Goal: Information Seeking & Learning: Learn about a topic

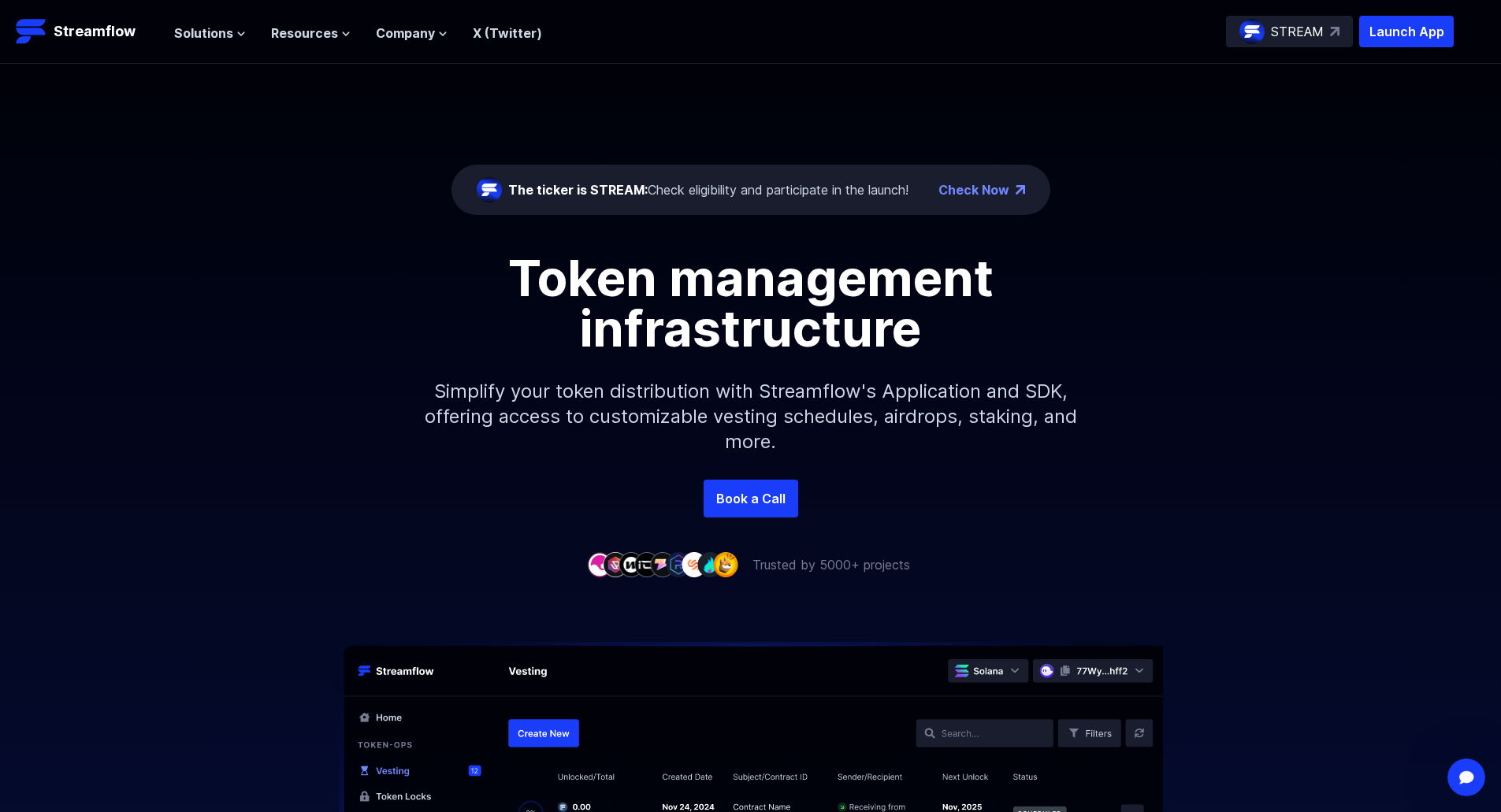
click at [365, 36] on ul "Solutions Overview Streamflow features an all-in-one token distribution platfor…" at bounding box center [358, 32] width 368 height 19
click at [379, 36] on span "Company" at bounding box center [406, 32] width 59 height 19
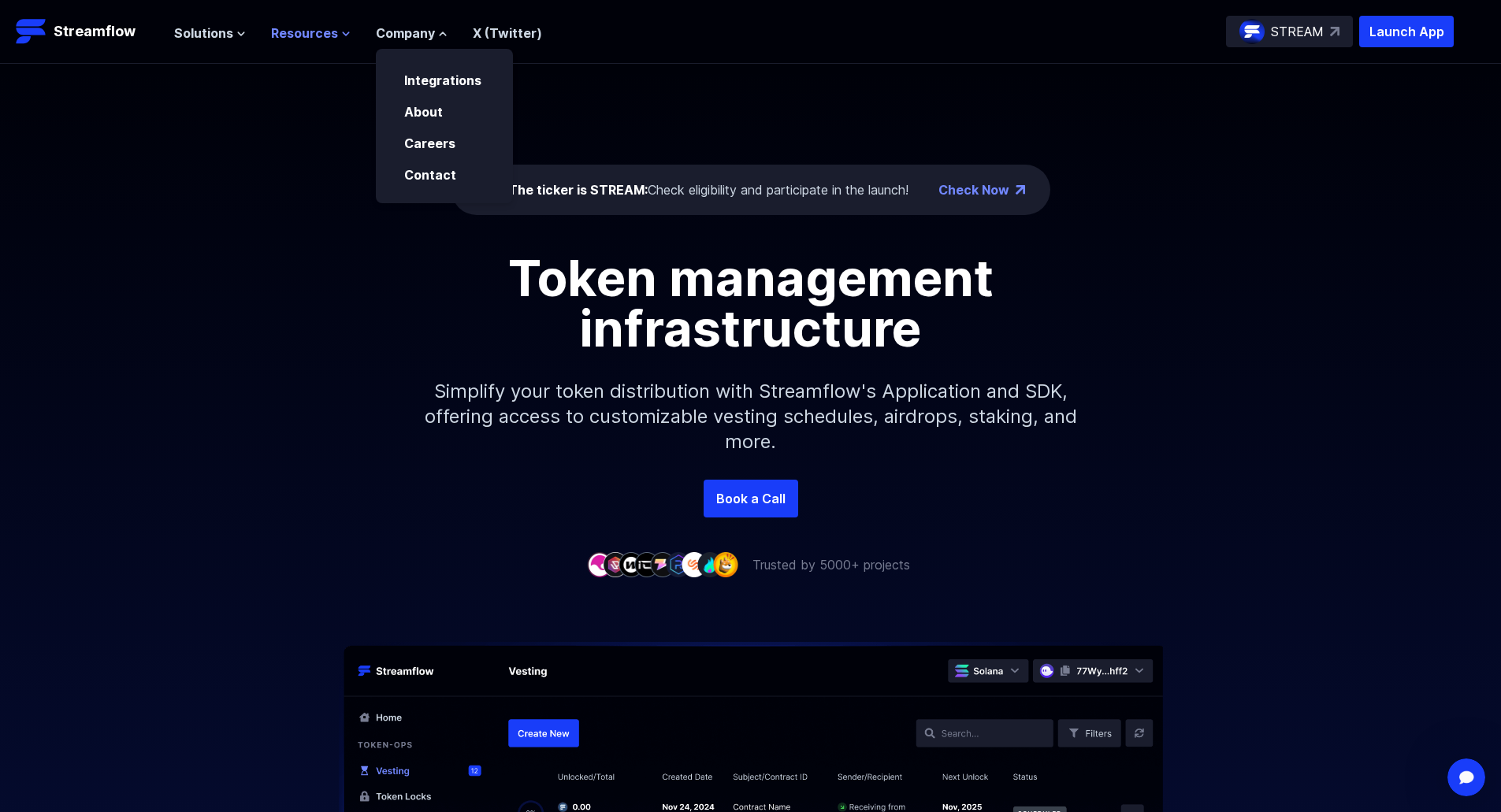
click at [304, 26] on span "Resources" at bounding box center [304, 32] width 67 height 19
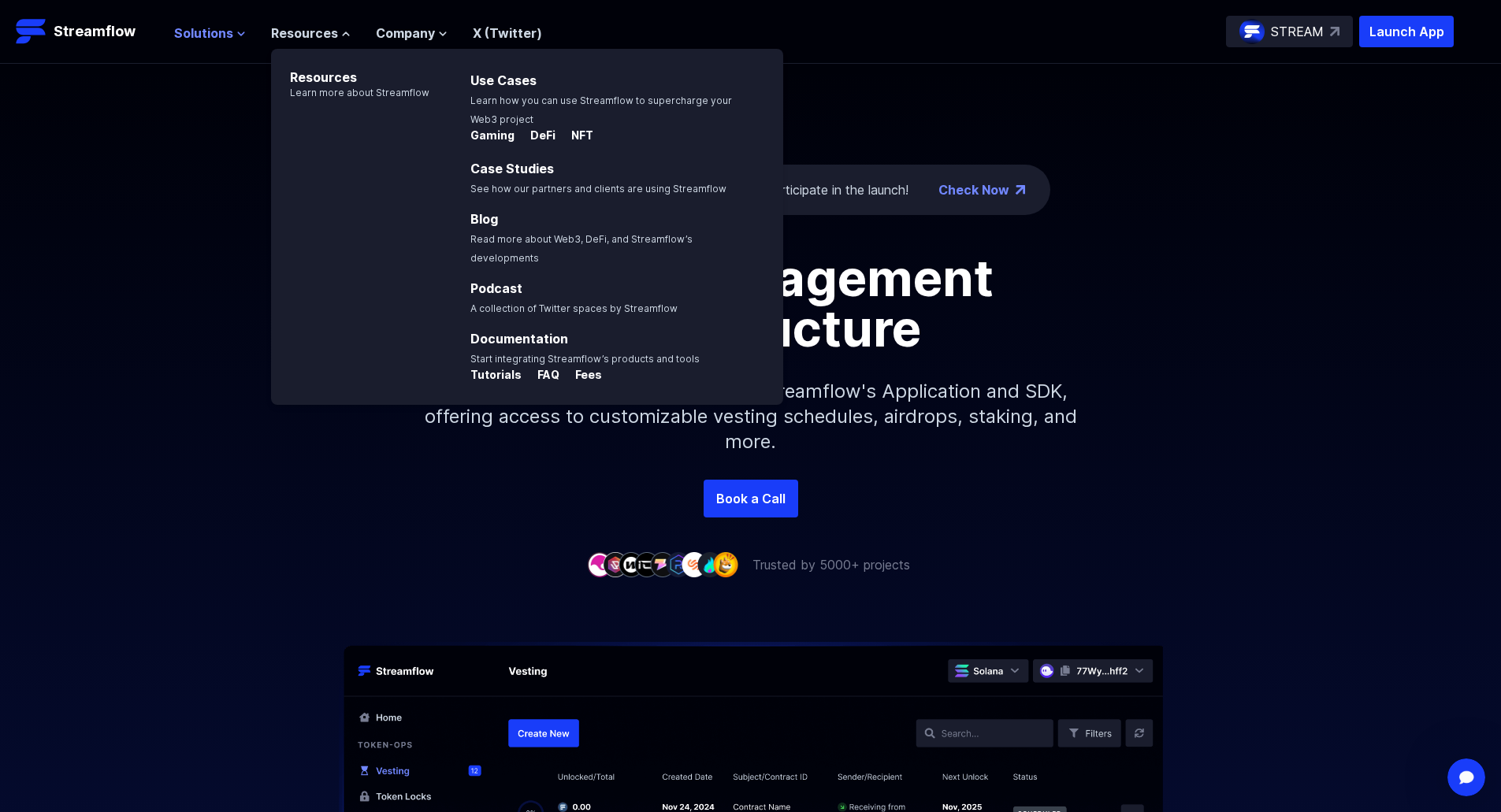
click at [227, 32] on span "Solutions" at bounding box center [204, 32] width 59 height 19
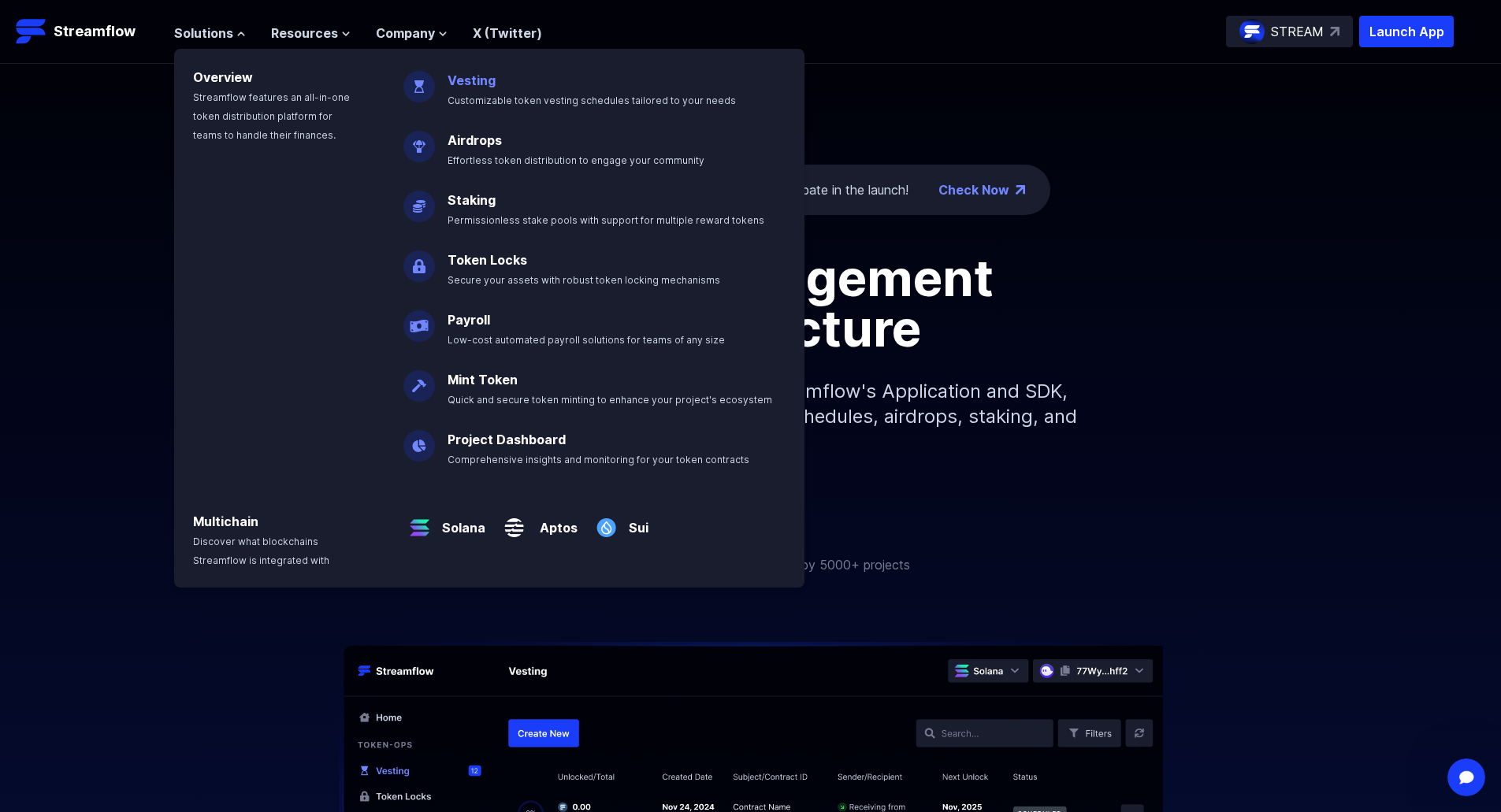
click at [534, 96] on span "Customizable token vesting schedules tailored to your needs" at bounding box center [591, 100] width 289 height 12
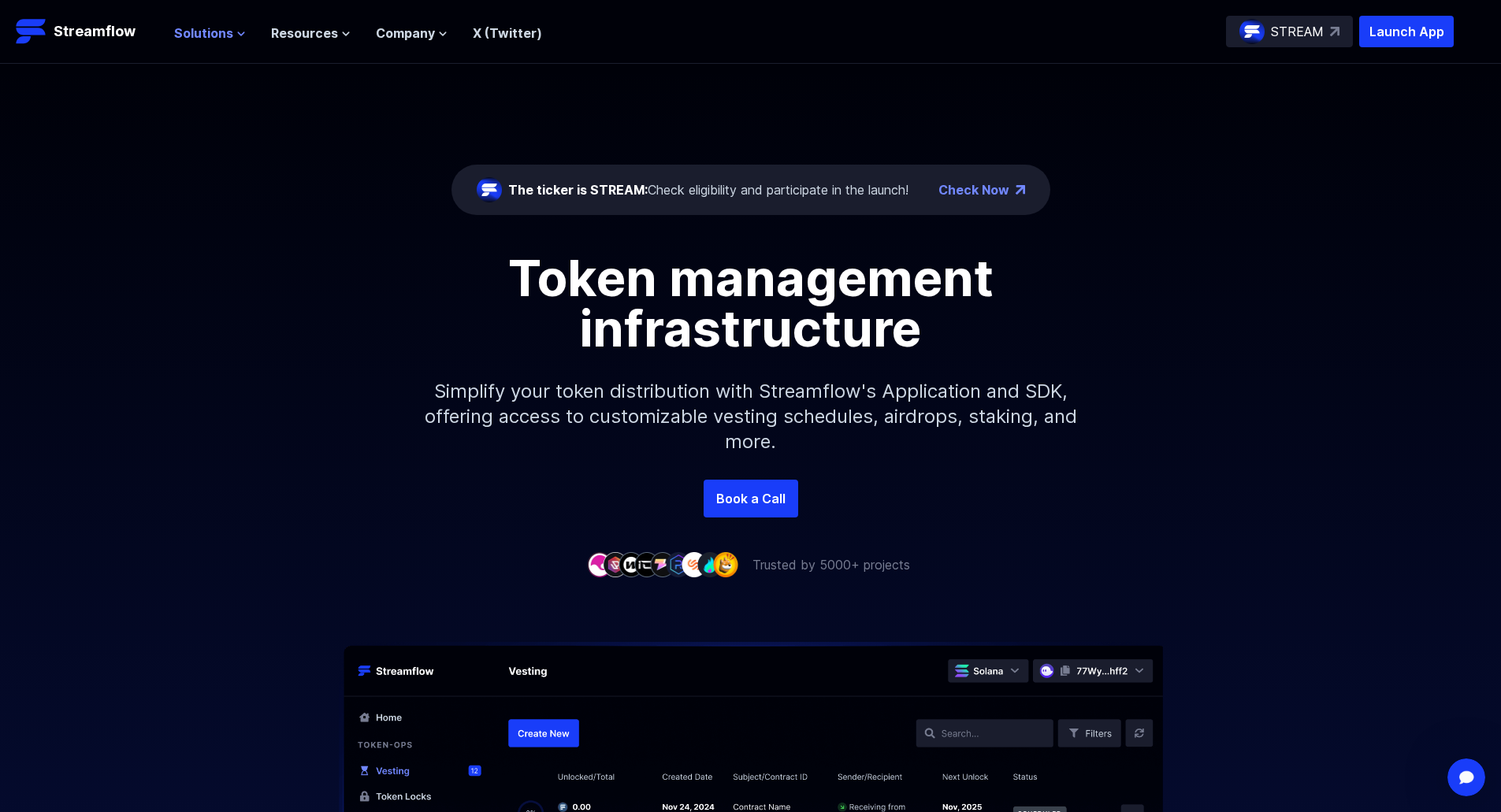
click at [186, 37] on span "Solutions" at bounding box center [204, 32] width 59 height 19
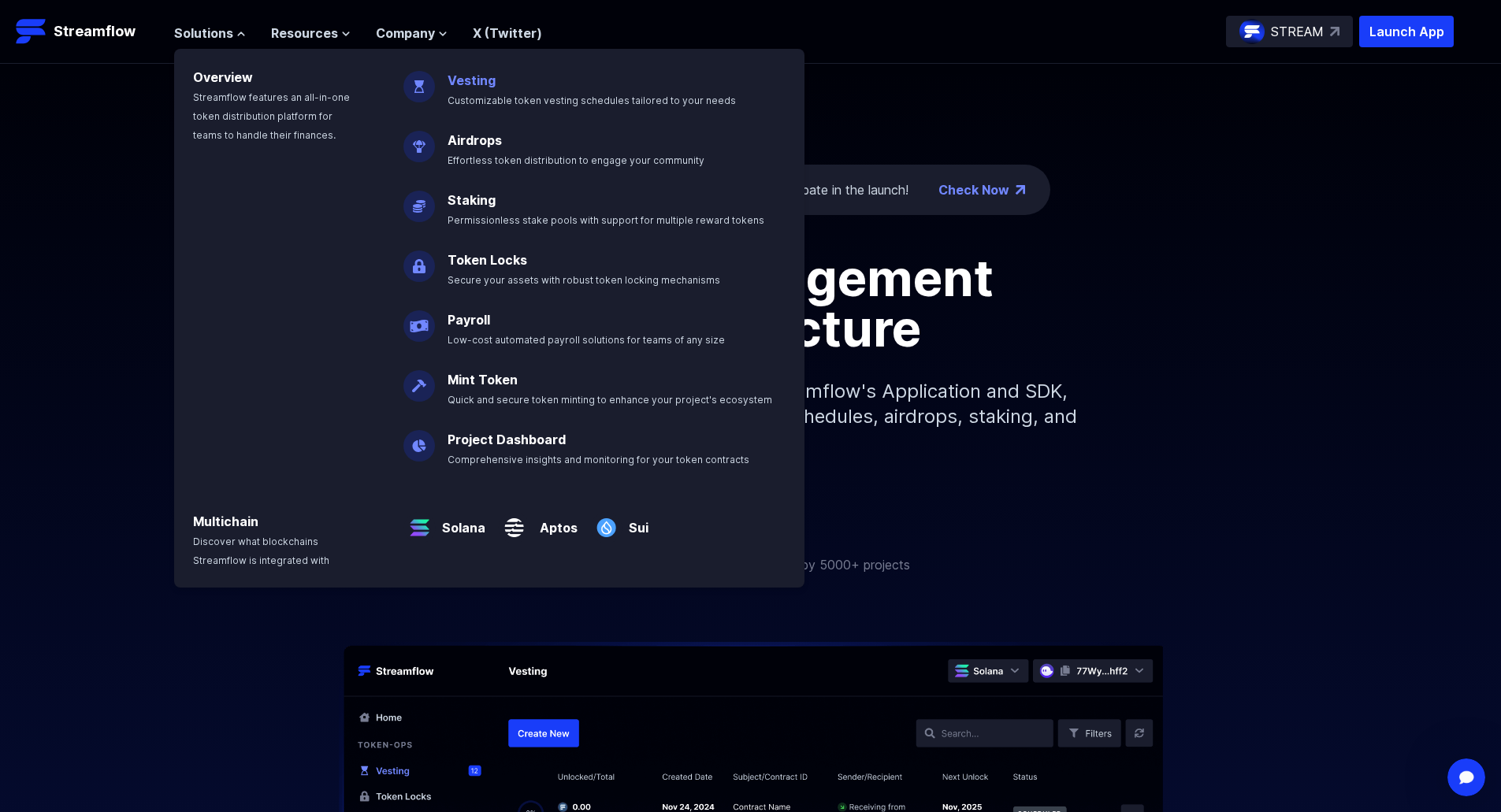
click at [469, 82] on link "Vesting" at bounding box center [472, 80] width 48 height 16
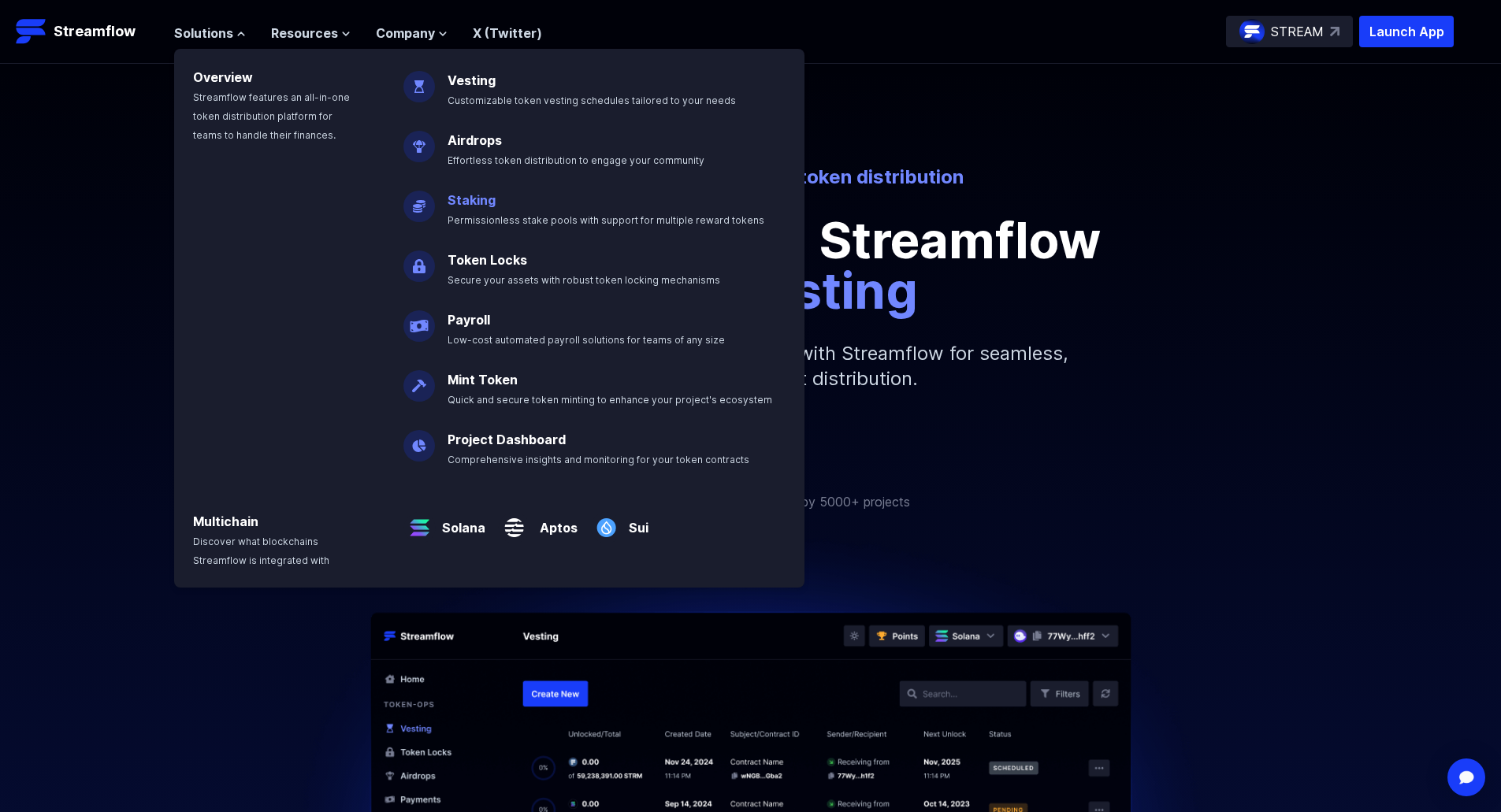
click at [478, 202] on link "Staking" at bounding box center [472, 200] width 48 height 16
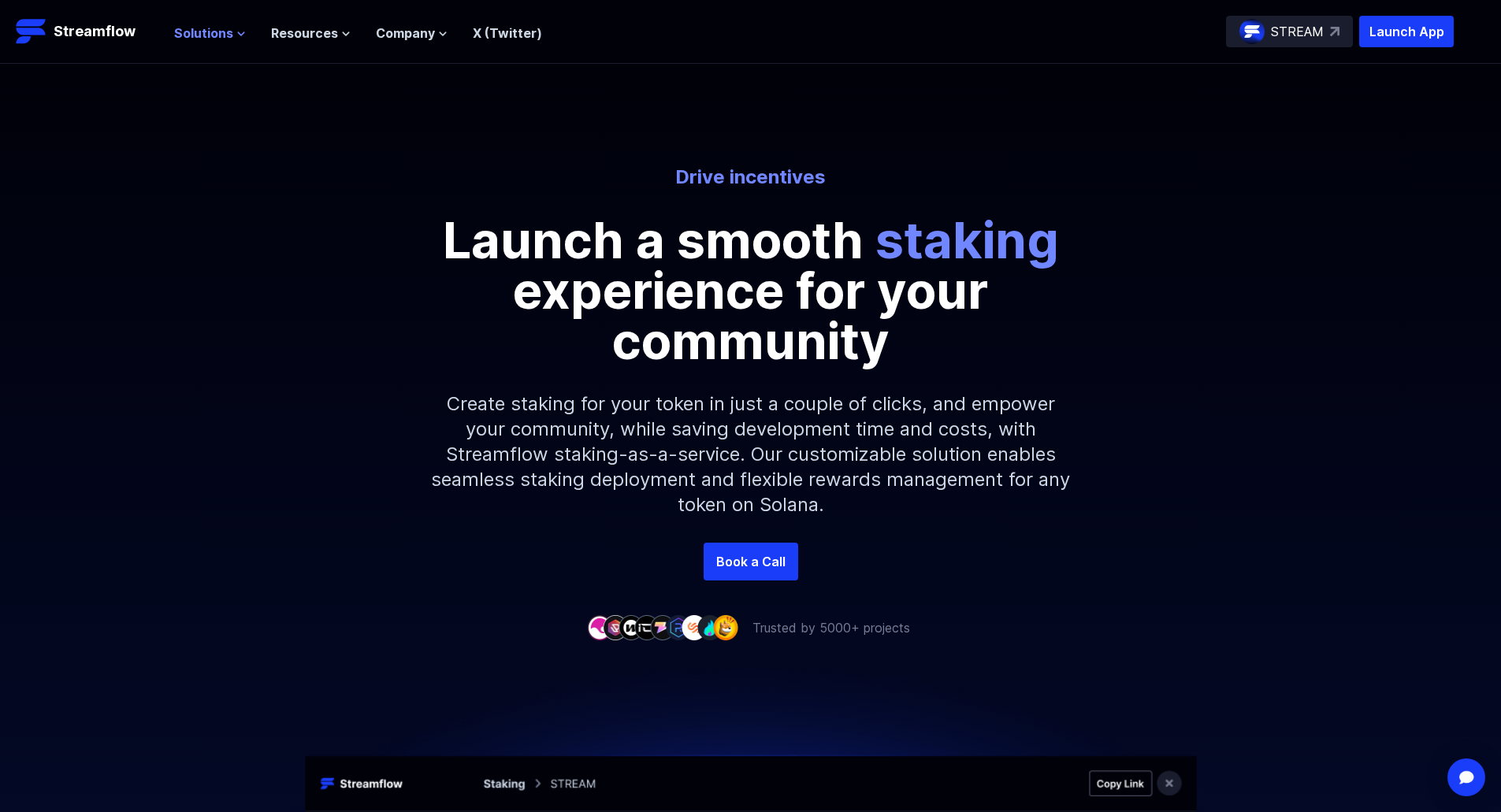
click at [212, 38] on span "Solutions" at bounding box center [204, 32] width 59 height 19
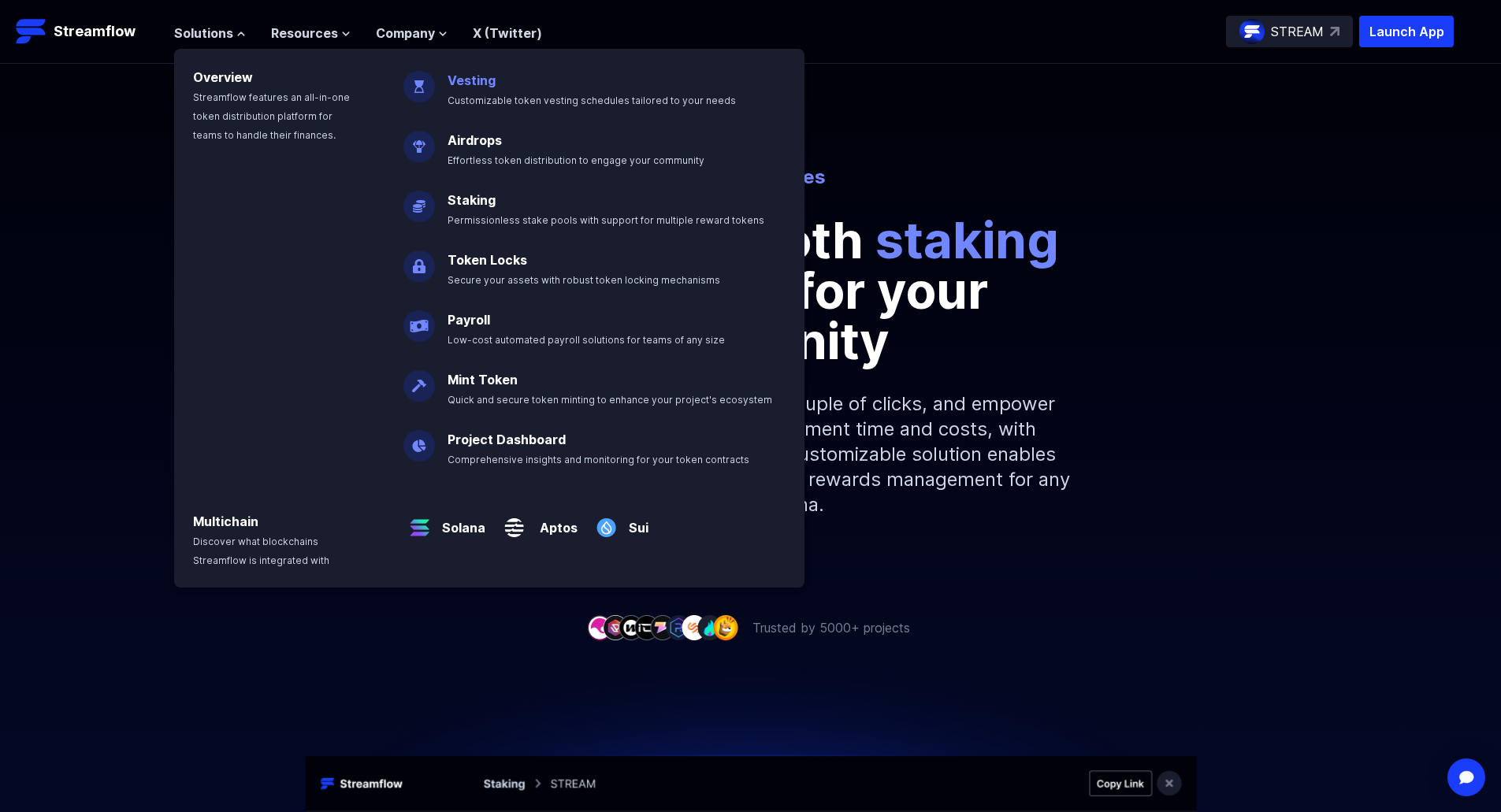
click at [457, 84] on link "Vesting" at bounding box center [472, 80] width 48 height 16
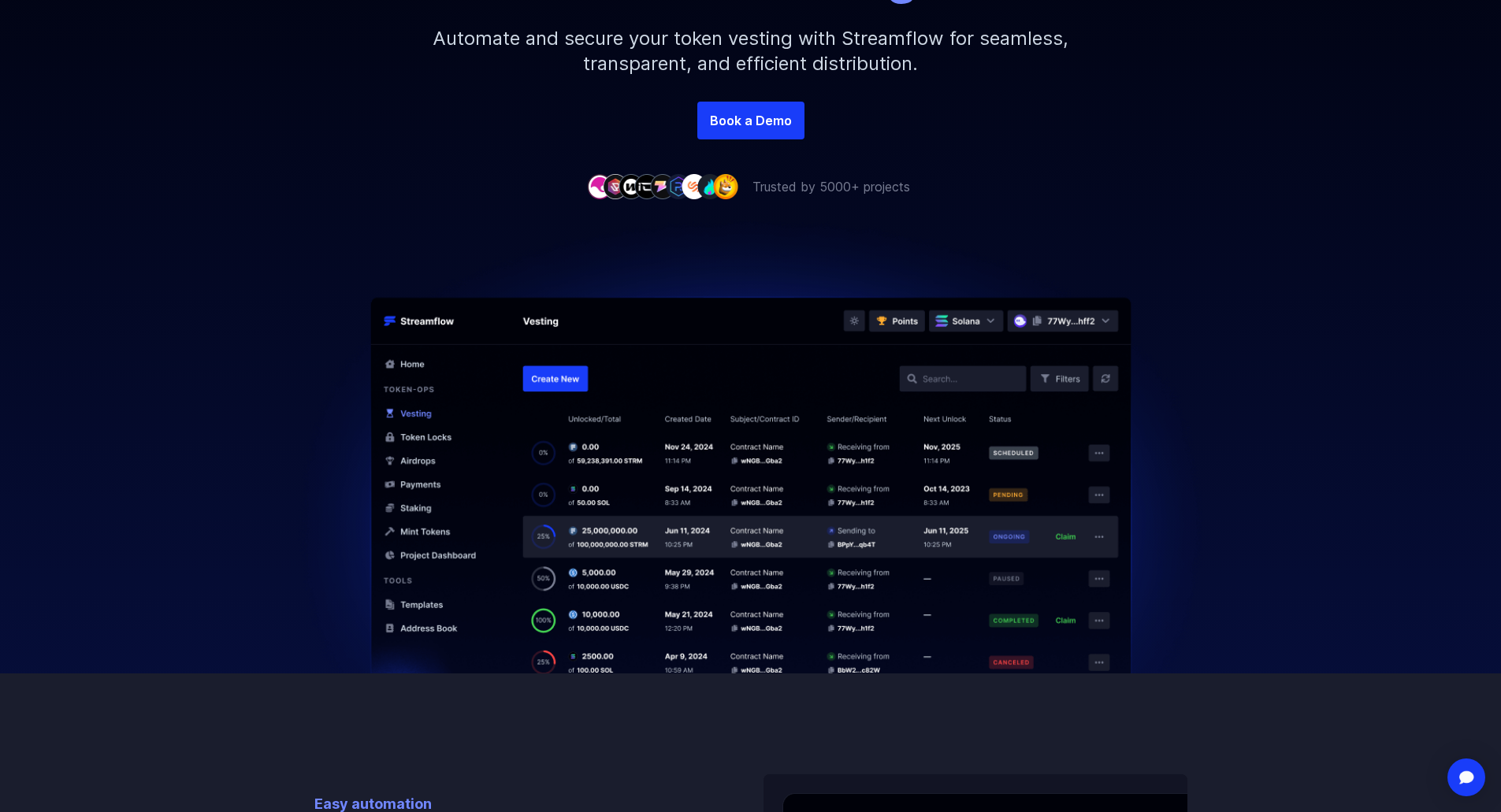
scroll to position [866, 0]
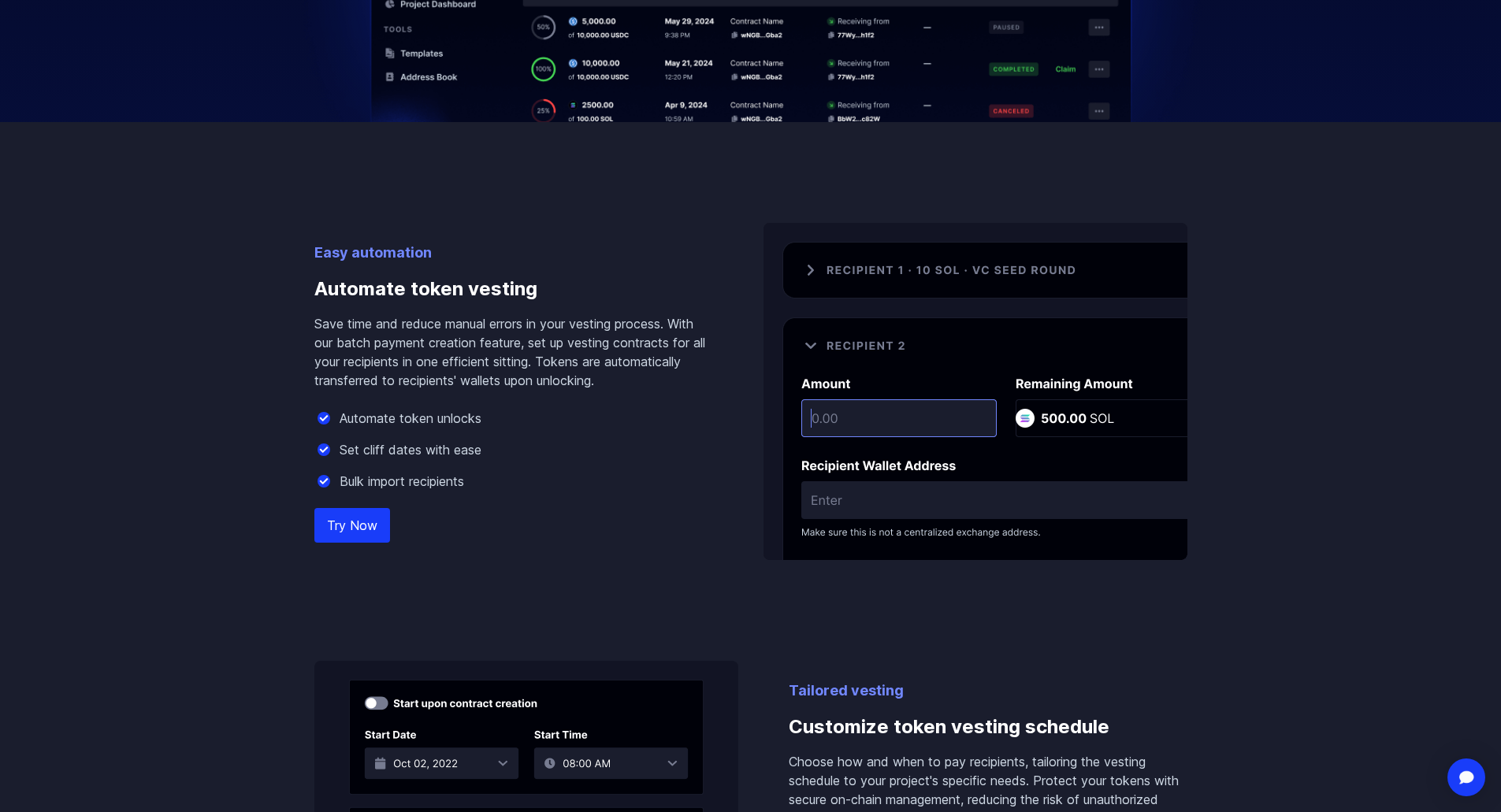
click at [1060, 419] on img at bounding box center [976, 392] width 424 height 338
click at [1068, 406] on img at bounding box center [976, 392] width 424 height 338
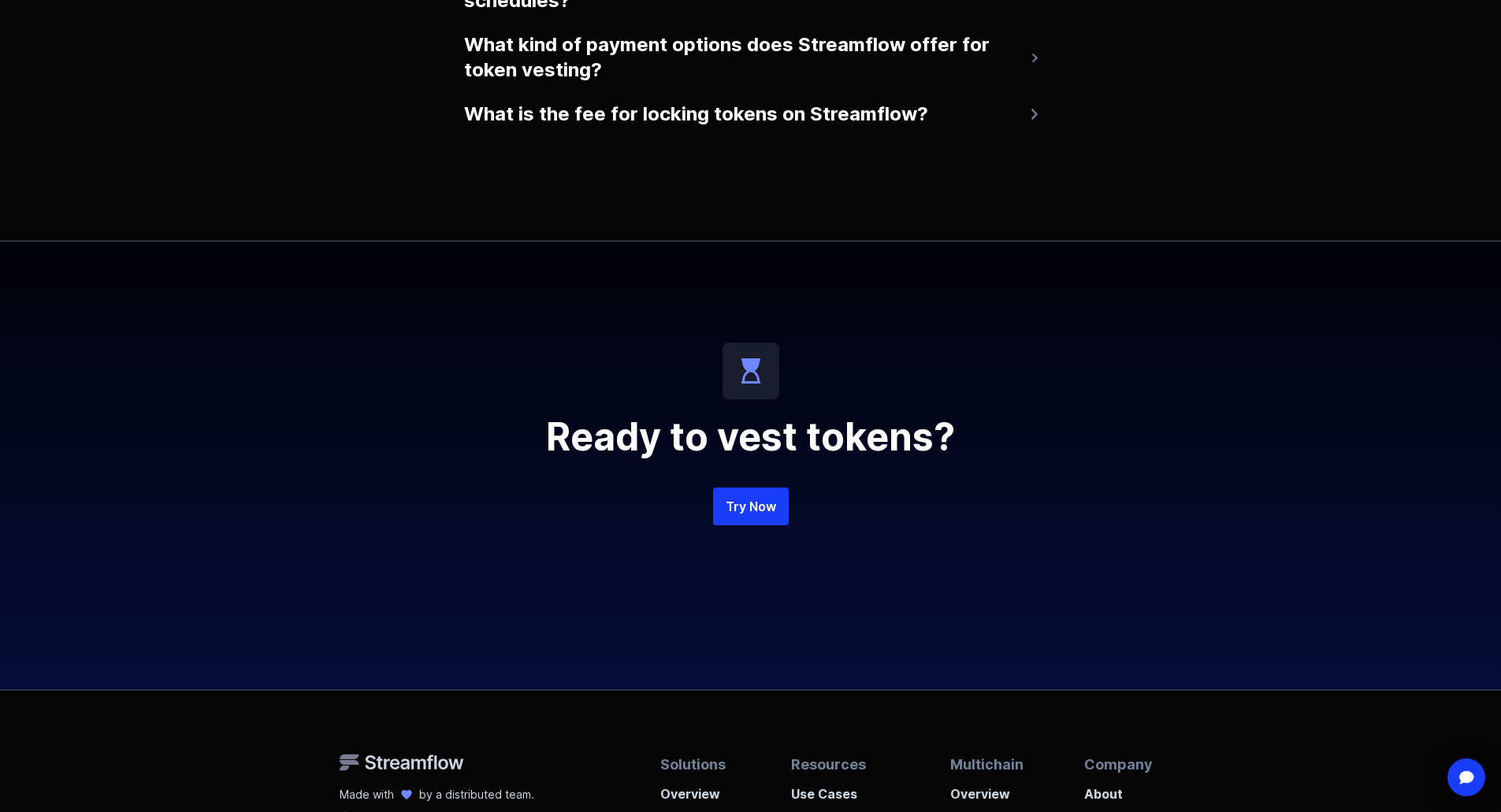
scroll to position [3712, 0]
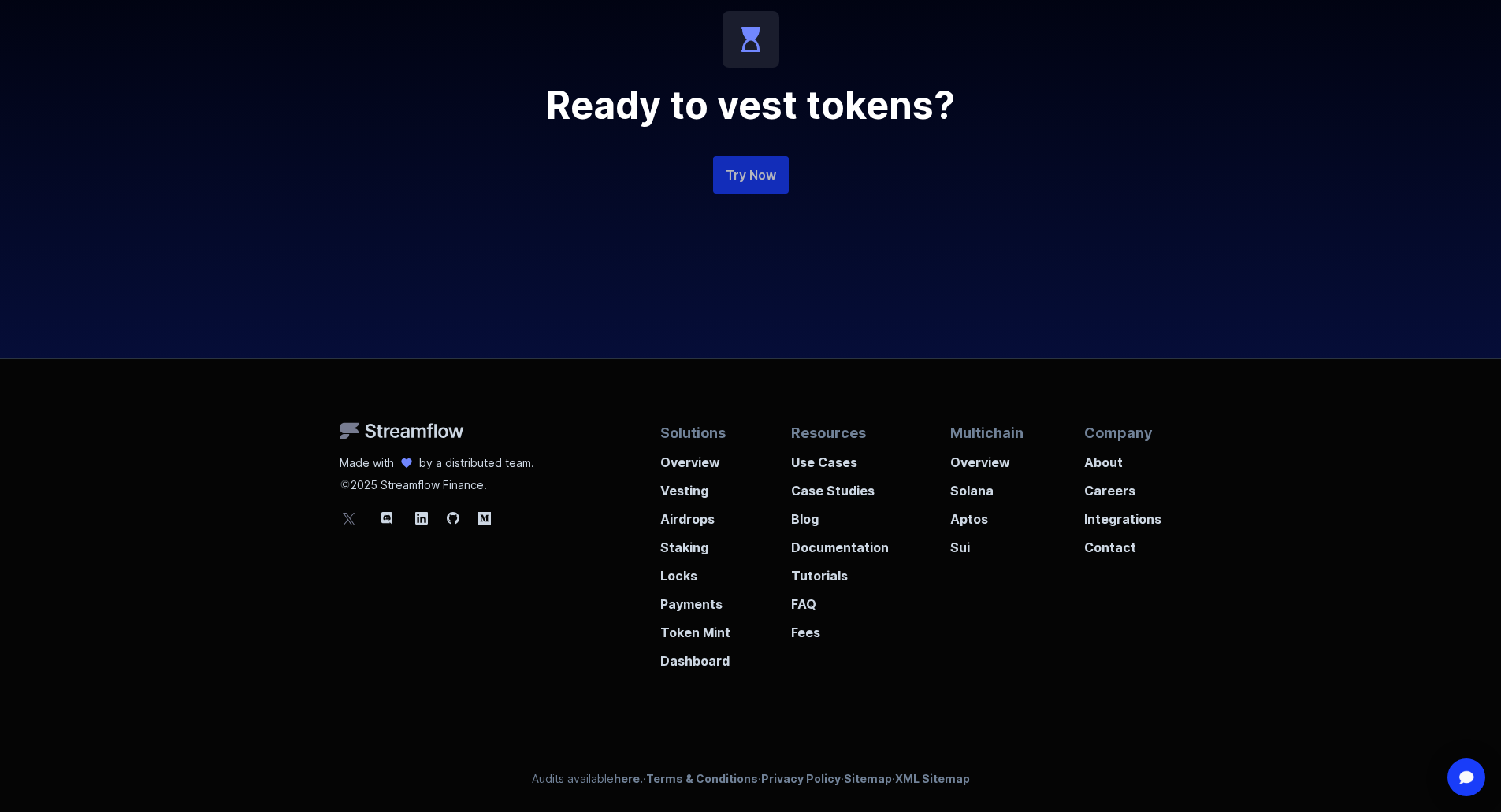
click at [776, 184] on link "Try Now" at bounding box center [750, 175] width 76 height 38
